Goal: Information Seeking & Learning: Learn about a topic

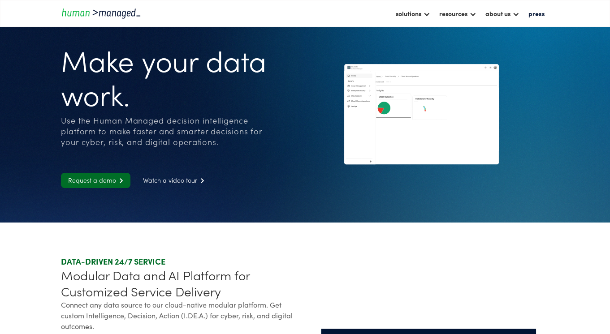
scroll to position [6, 0]
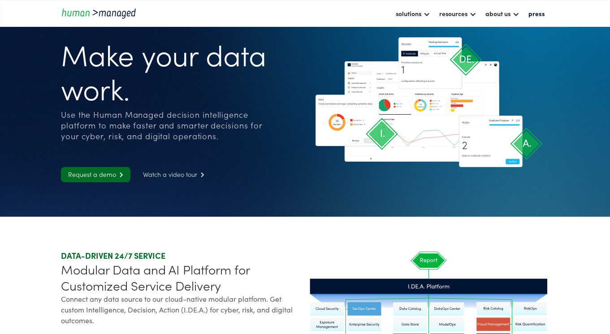
click at [165, 173] on link "Watch a video tour " at bounding box center [174, 174] width 76 height 15
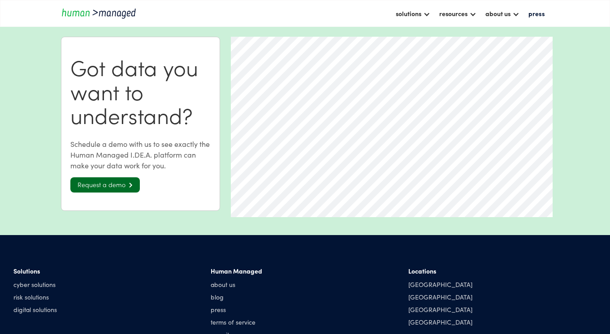
scroll to position [126, 0]
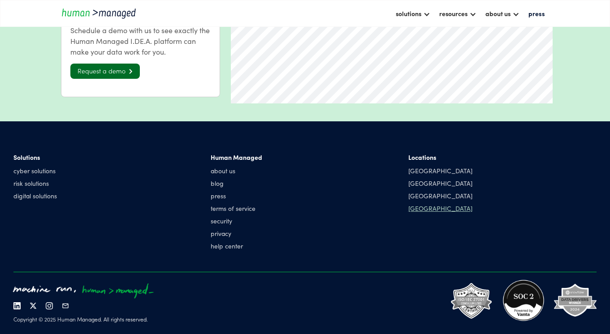
click at [424, 212] on div "[GEOGRAPHIC_DATA]" at bounding box center [440, 208] width 64 height 9
click at [418, 212] on div "[GEOGRAPHIC_DATA]" at bounding box center [440, 208] width 64 height 9
click at [418, 191] on div "Locations Singapore Manila India Hong Kong" at bounding box center [440, 185] width 64 height 64
click at [418, 187] on div "[GEOGRAPHIC_DATA]" at bounding box center [440, 183] width 64 height 9
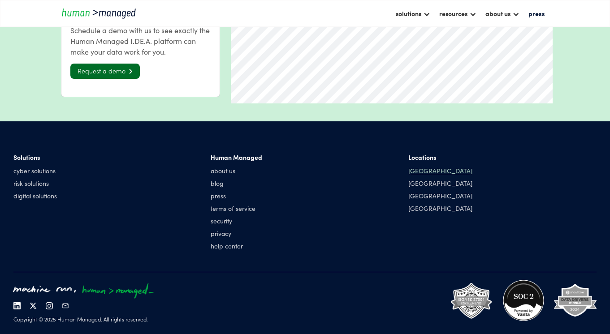
click at [420, 170] on div "[GEOGRAPHIC_DATA]" at bounding box center [440, 170] width 64 height 9
click at [220, 250] on link "help center" at bounding box center [237, 246] width 52 height 9
click at [419, 211] on div "[GEOGRAPHIC_DATA]" at bounding box center [440, 208] width 64 height 9
